Goal: Check status: Check status

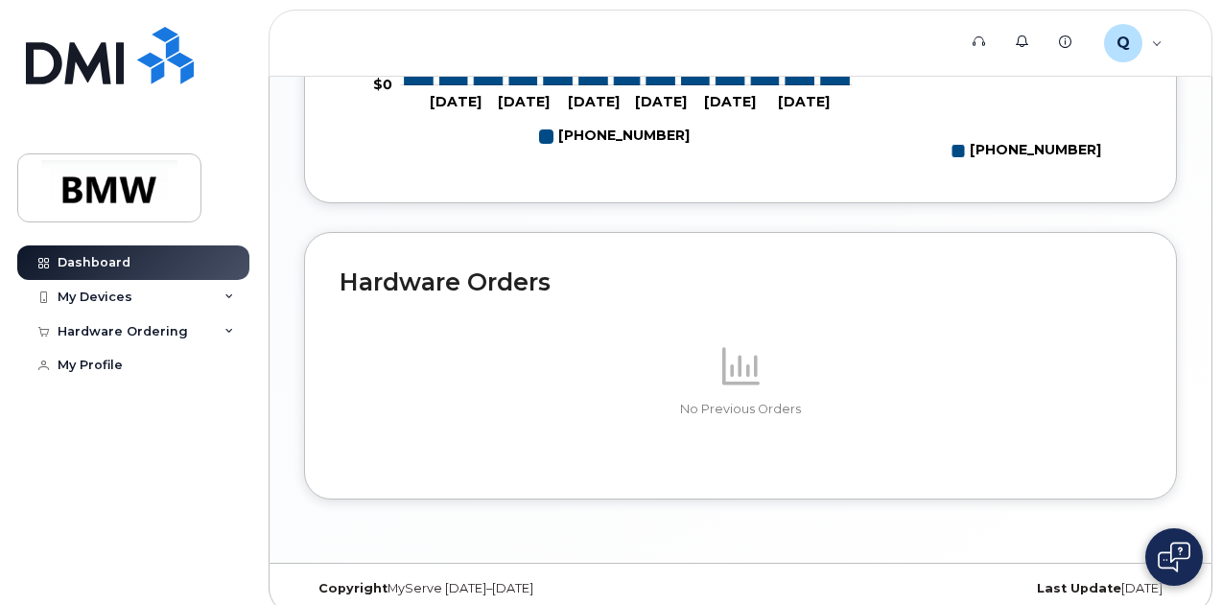
scroll to position [1149, 0]
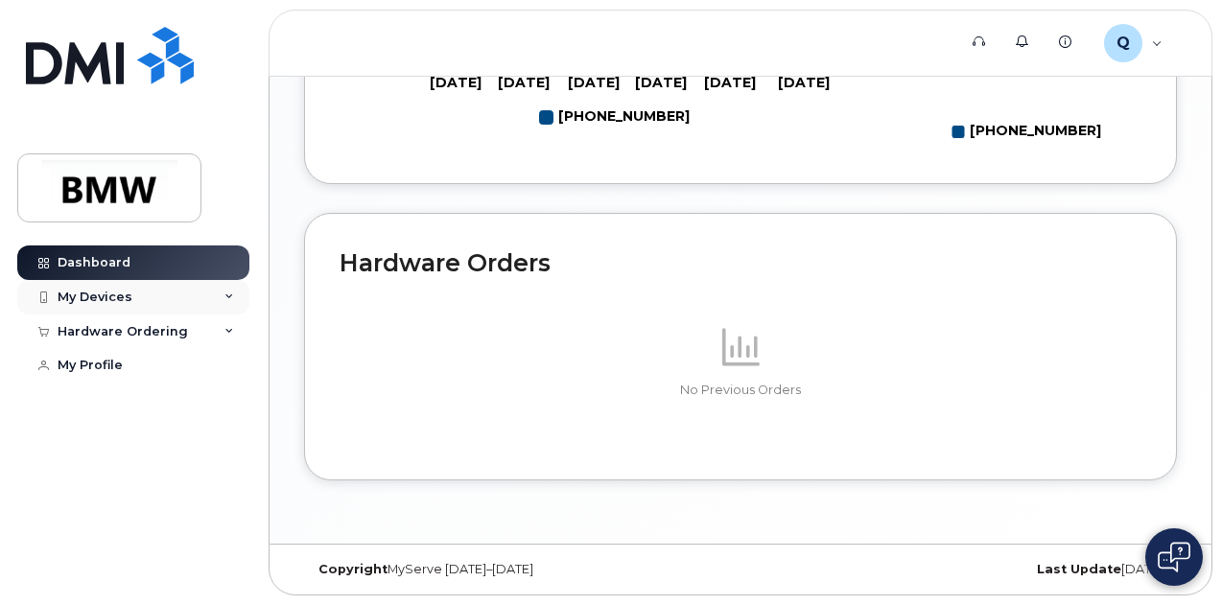
click at [228, 293] on icon at bounding box center [229, 297] width 10 height 10
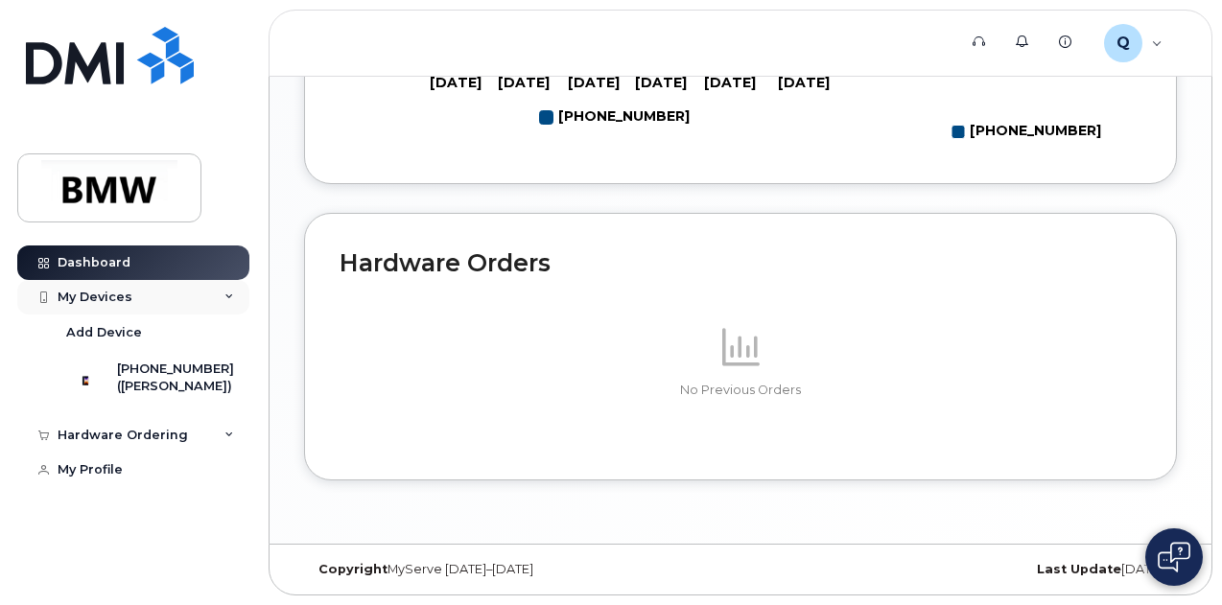
click at [224, 298] on icon at bounding box center [229, 297] width 10 height 10
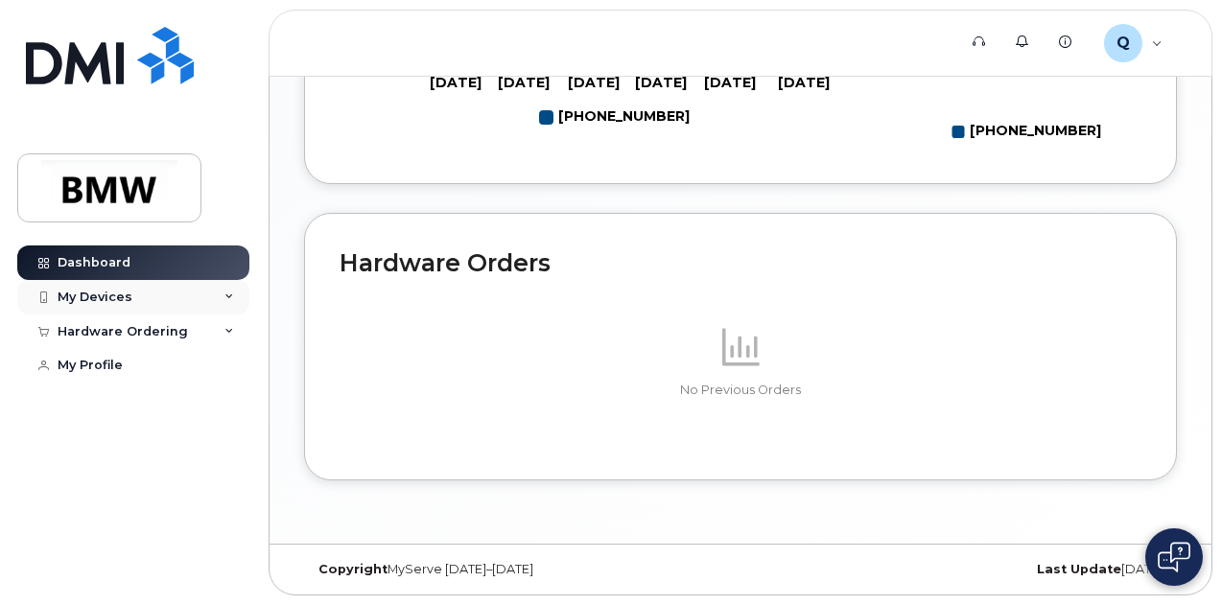
click at [111, 294] on div "My Devices" at bounding box center [95, 297] width 75 height 15
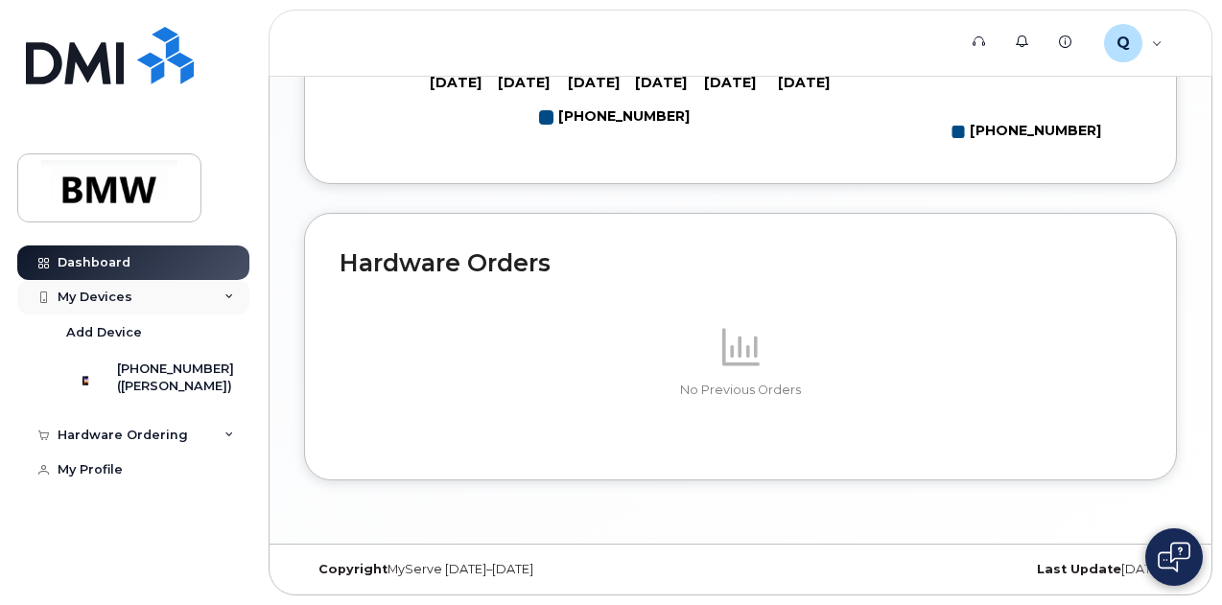
click at [231, 293] on icon at bounding box center [229, 297] width 10 height 10
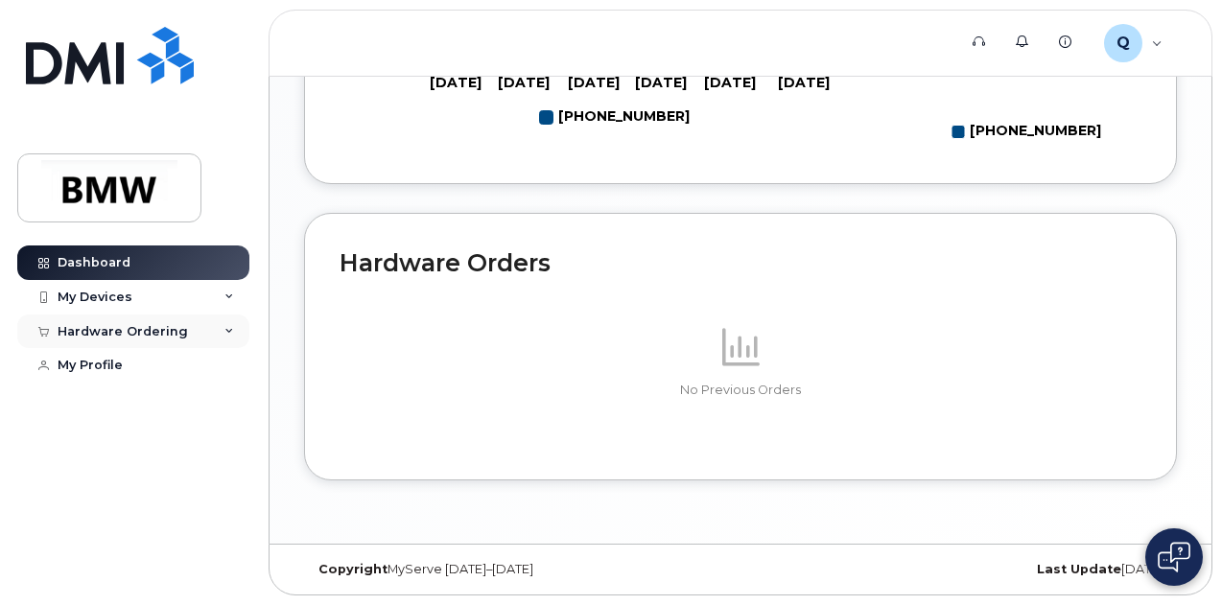
click at [228, 327] on icon at bounding box center [229, 332] width 10 height 10
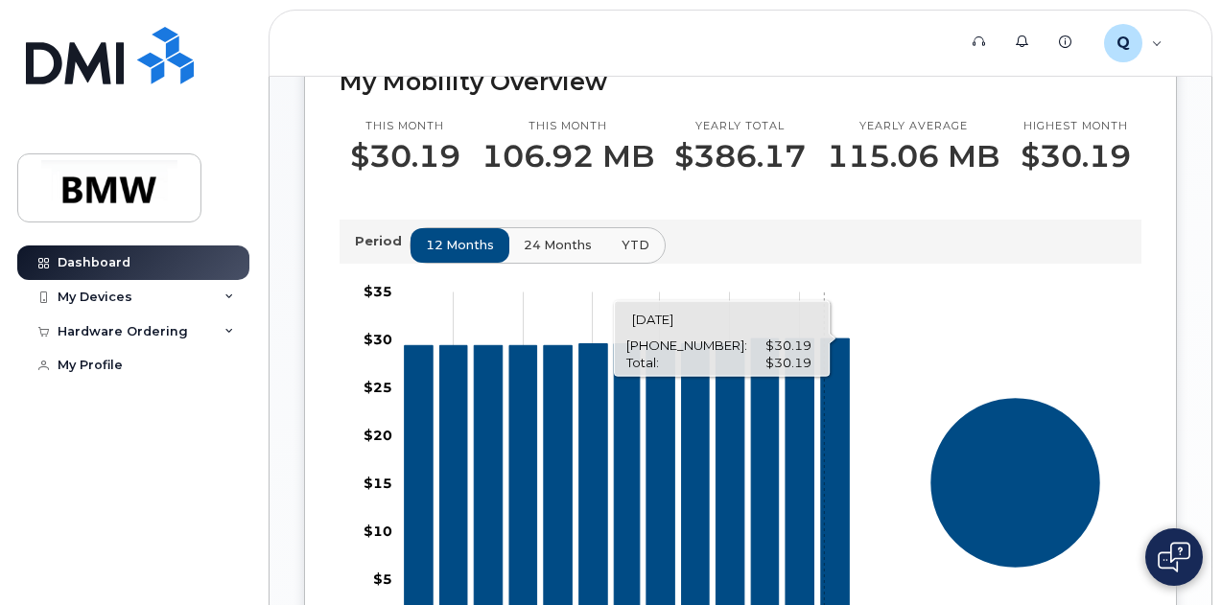
scroll to position [575, 0]
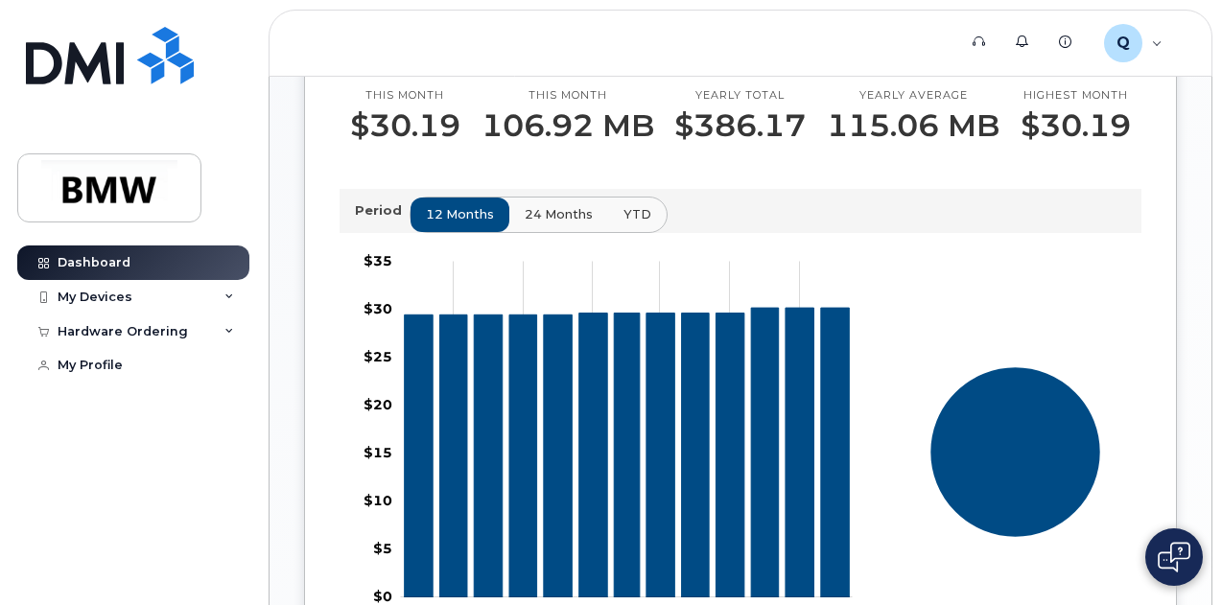
click at [558, 223] on span "24 months" at bounding box center [559, 214] width 68 height 18
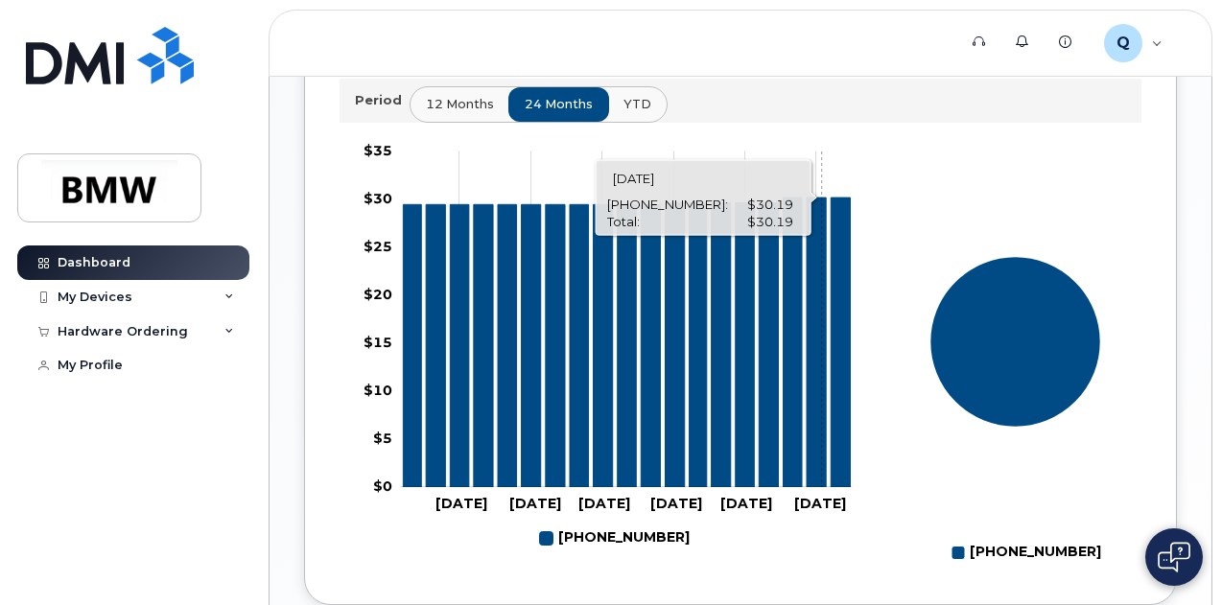
scroll to position [669, 0]
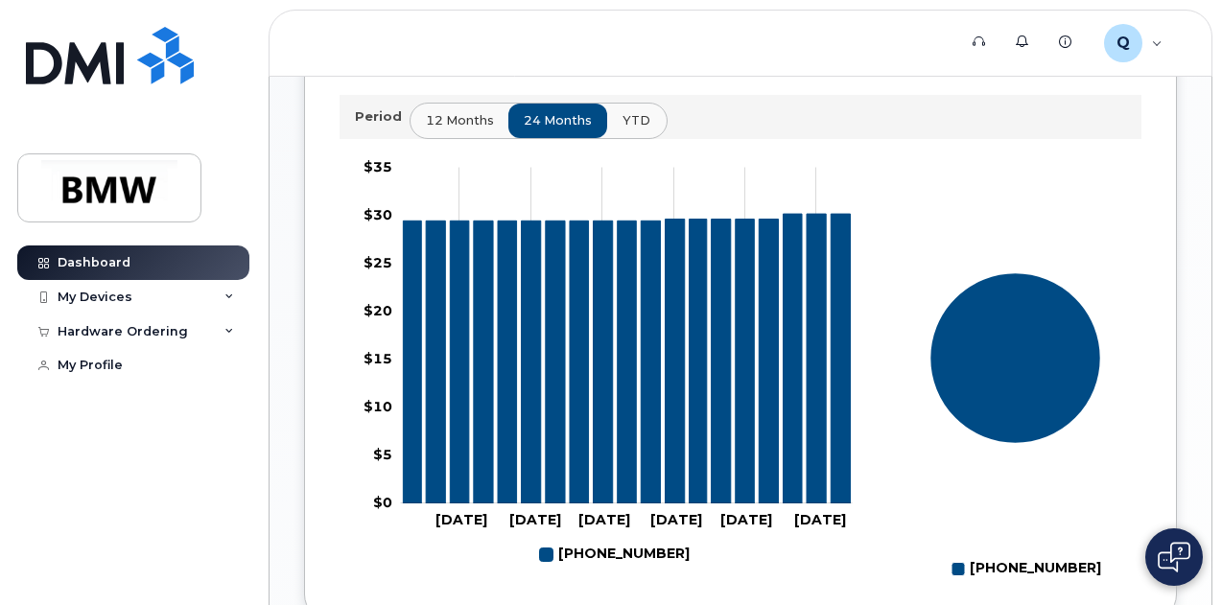
click at [630, 129] on span "YTD" at bounding box center [636, 120] width 28 height 18
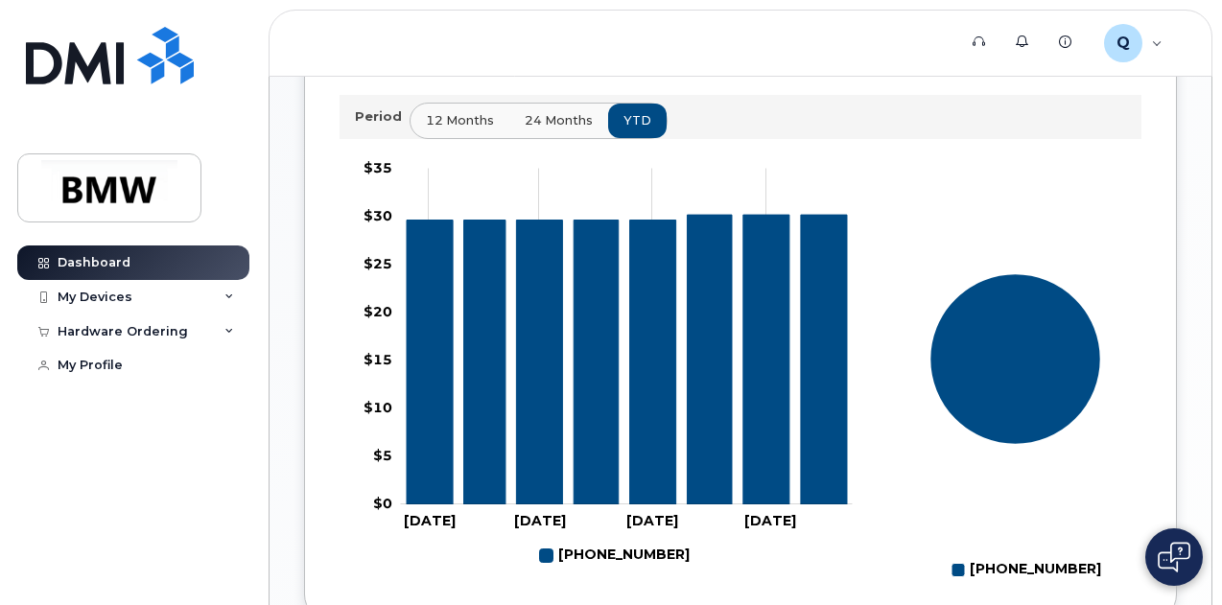
click at [527, 129] on span "24 months" at bounding box center [559, 120] width 68 height 18
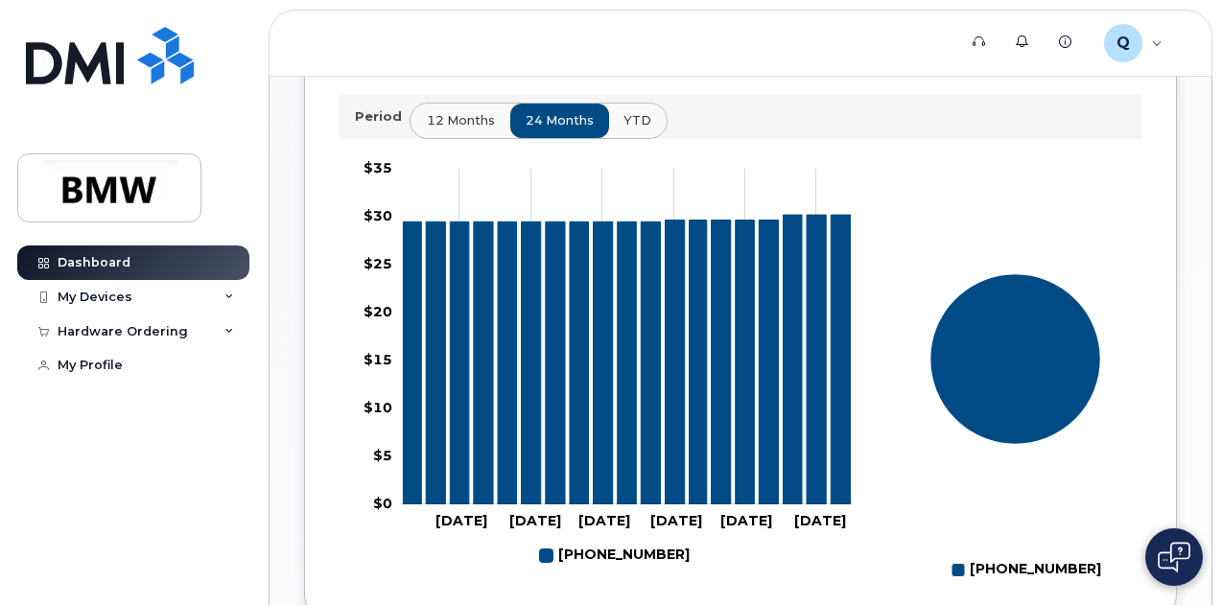
click at [470, 129] on span "12 months" at bounding box center [461, 120] width 68 height 18
